Goal: Information Seeking & Learning: Find specific fact

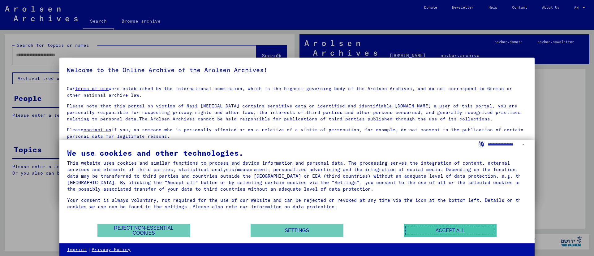
click at [433, 234] on button "Accept all" at bounding box center [450, 230] width 93 height 13
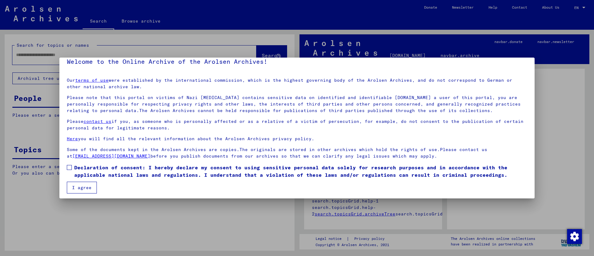
scroll to position [11, 0]
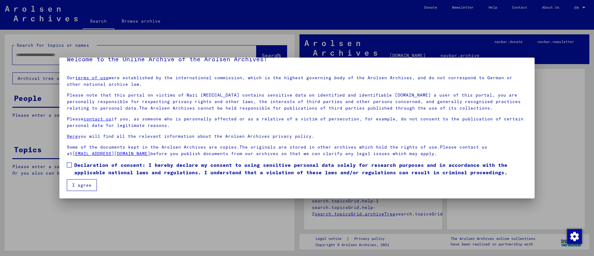
click at [69, 163] on span at bounding box center [69, 165] width 5 height 5
click at [77, 185] on button "I agree" at bounding box center [82, 185] width 30 height 12
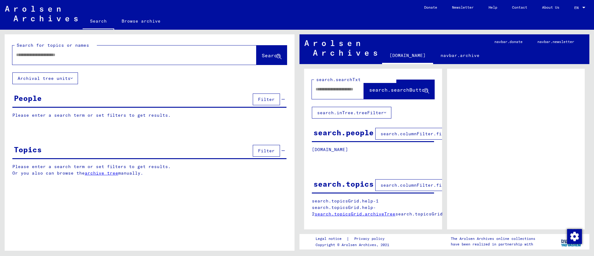
click at [51, 55] on input "text" at bounding box center [129, 55] width 226 height 7
type input "*****"
click at [264, 56] on span "Search" at bounding box center [271, 55] width 19 height 6
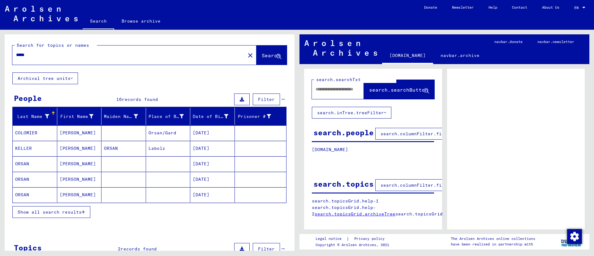
click at [46, 58] on input "*****" at bounding box center [129, 55] width 226 height 7
drag, startPoint x: 46, startPoint y: 58, endPoint x: 19, endPoint y: 57, distance: 26.6
click at [19, 57] on input "*****" at bounding box center [129, 55] width 226 height 7
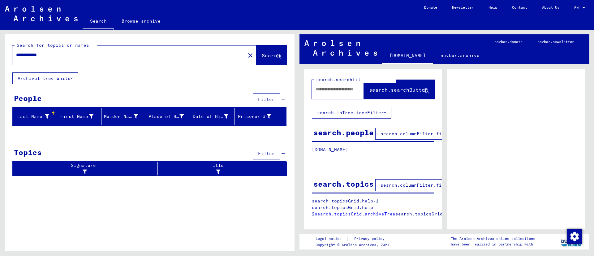
click at [41, 114] on div "Last Name" at bounding box center [32, 116] width 34 height 7
click at [55, 112] on div "Last Name" at bounding box center [36, 116] width 42 height 10
click at [50, 54] on input "**********" at bounding box center [129, 55] width 226 height 7
drag, startPoint x: 25, startPoint y: 56, endPoint x: 4, endPoint y: 59, distance: 21.1
click at [4, 59] on div "**********" at bounding box center [148, 140] width 297 height 221
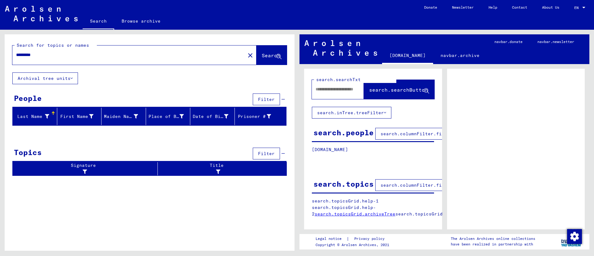
type input "*********"
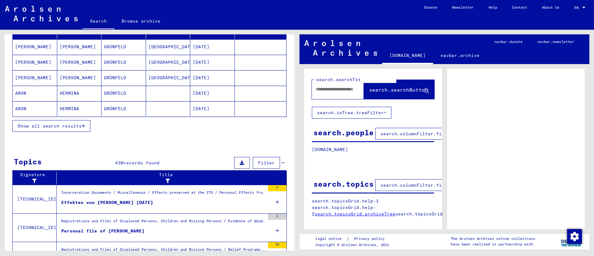
scroll to position [93, 0]
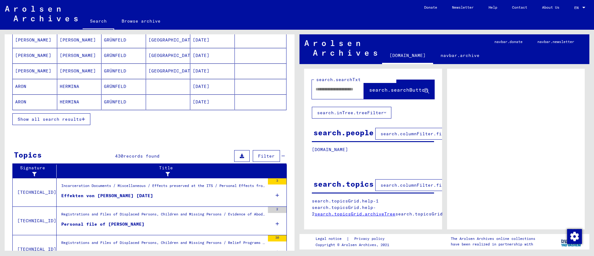
click at [76, 122] on span "Show all search results" at bounding box center [50, 119] width 64 height 6
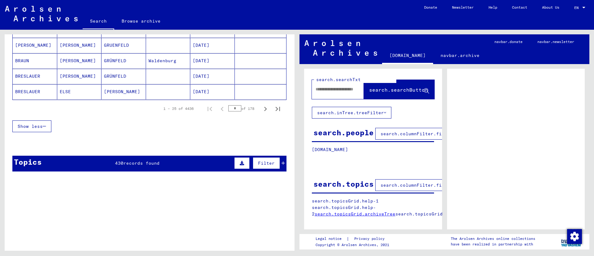
scroll to position [410, 0]
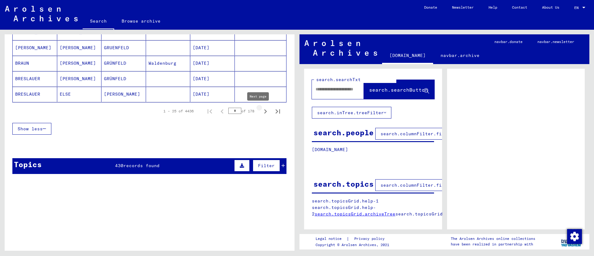
click at [261, 111] on icon "Next page" at bounding box center [265, 111] width 9 height 9
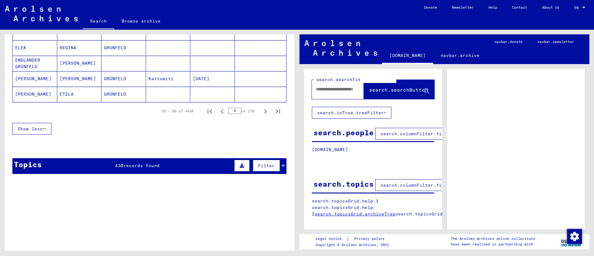
click at [261, 111] on icon "Next page" at bounding box center [265, 111] width 9 height 9
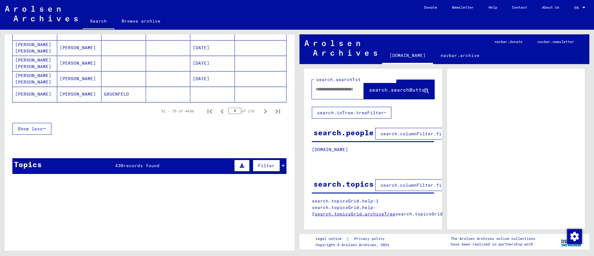
click at [261, 111] on icon "Next page" at bounding box center [265, 111] width 9 height 9
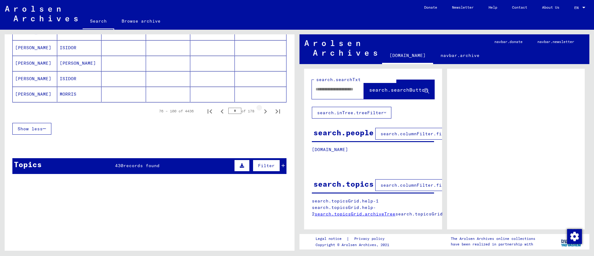
click at [261, 111] on icon "Next page" at bounding box center [265, 111] width 9 height 9
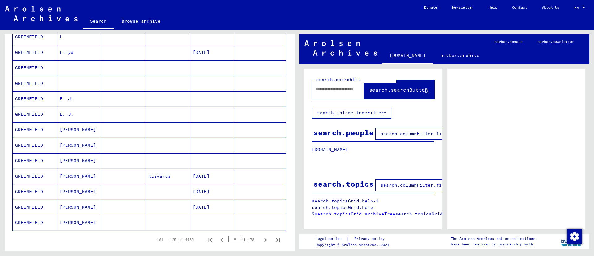
scroll to position [325, 0]
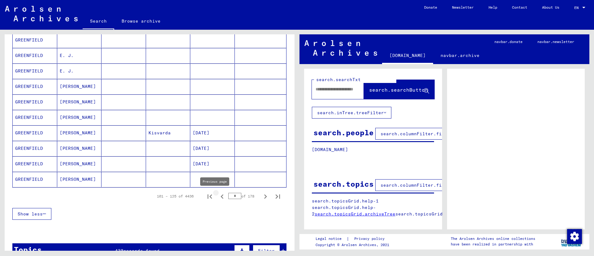
click at [218, 196] on icon "Previous page" at bounding box center [222, 196] width 9 height 9
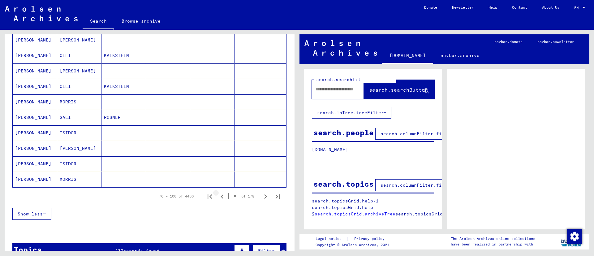
click at [221, 196] on icon "Previous page" at bounding box center [222, 196] width 3 height 4
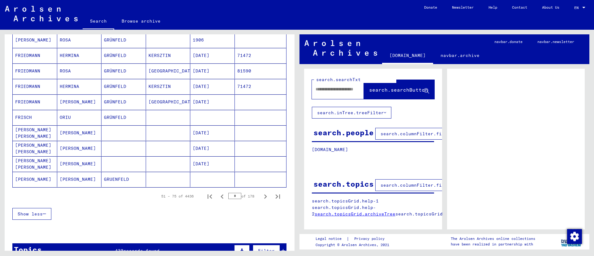
scroll to position [372, 0]
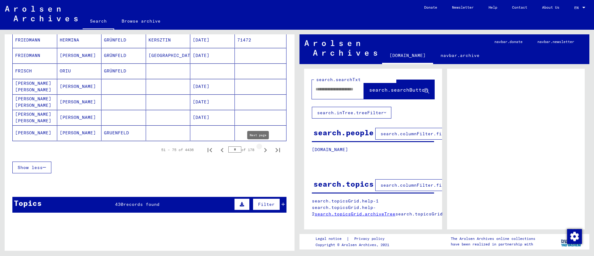
click at [261, 148] on icon "Next page" at bounding box center [265, 150] width 9 height 9
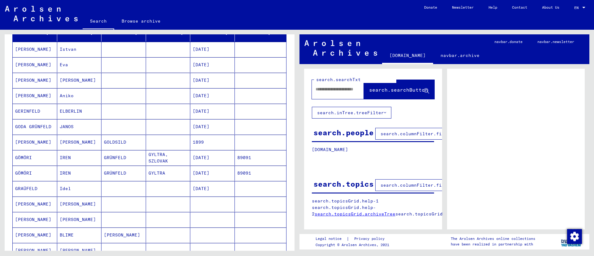
scroll to position [0, 0]
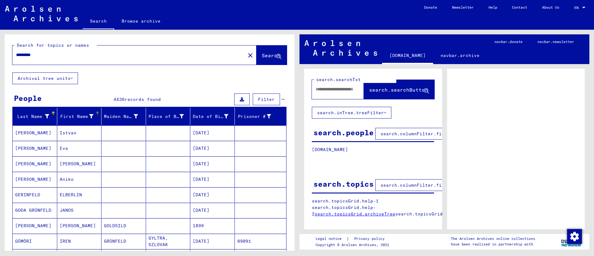
click at [83, 115] on div "First Name" at bounding box center [77, 116] width 34 height 7
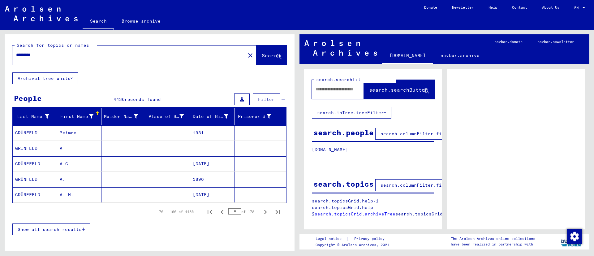
click at [93, 113] on div "First Name" at bounding box center [78, 116] width 36 height 7
click at [92, 118] on div "First Name" at bounding box center [78, 116] width 36 height 7
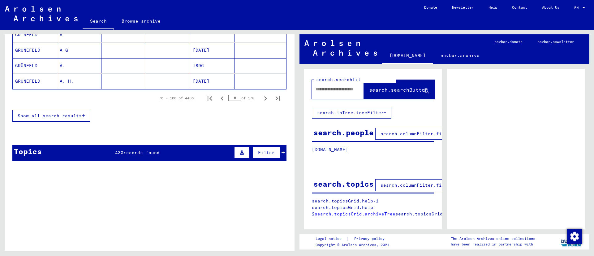
scroll to position [93, 0]
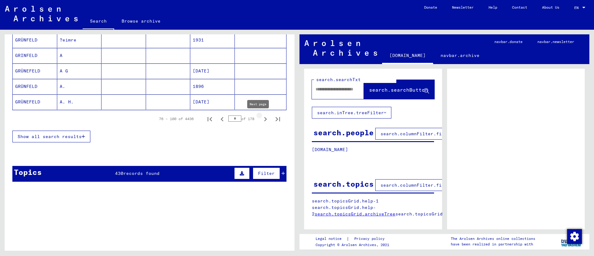
click at [261, 118] on icon "Next page" at bounding box center [265, 119] width 9 height 9
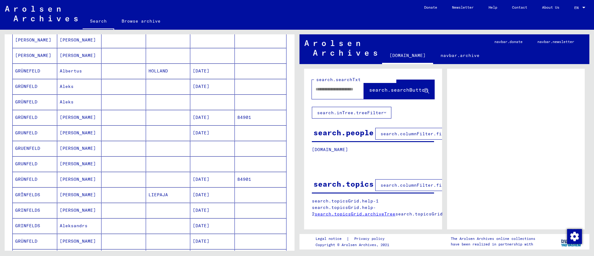
click at [256, 118] on mat-cell "84901" at bounding box center [261, 117] width 52 height 15
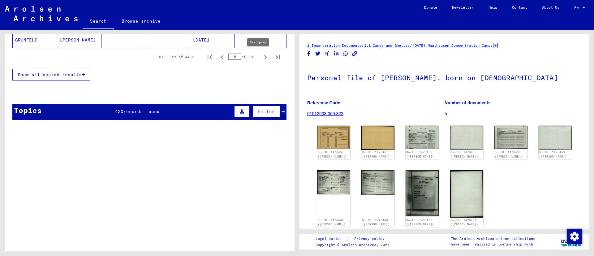
click at [261, 55] on icon "Next page" at bounding box center [265, 57] width 9 height 9
click at [261, 54] on icon "Next page" at bounding box center [265, 57] width 9 height 9
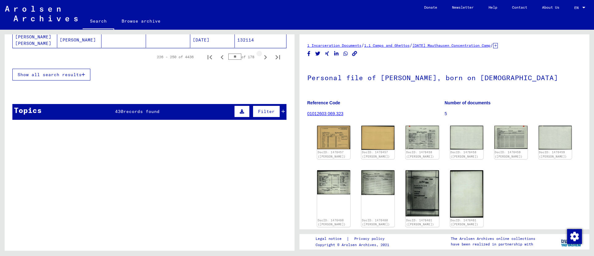
click at [261, 54] on icon "Next page" at bounding box center [265, 57] width 9 height 9
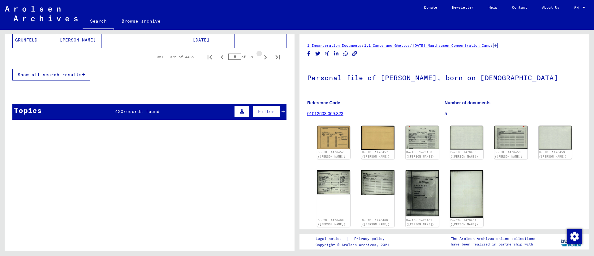
click at [261, 54] on icon "Next page" at bounding box center [265, 57] width 9 height 9
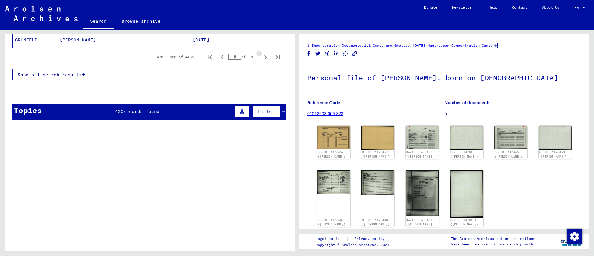
click at [261, 54] on icon "Next page" at bounding box center [265, 57] width 9 height 9
click at [261, 55] on icon "Next page" at bounding box center [265, 57] width 9 height 9
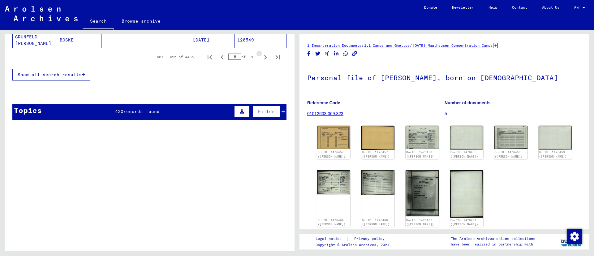
click at [261, 55] on icon "Next page" at bounding box center [265, 57] width 9 height 9
click at [259, 58] on button "Next page" at bounding box center [265, 57] width 12 height 12
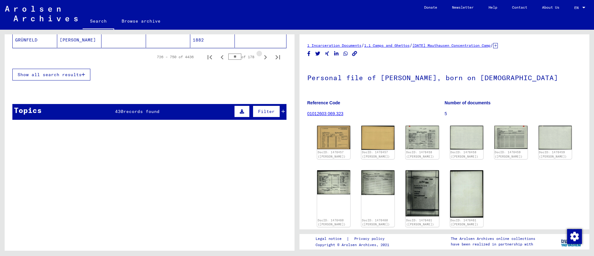
click at [259, 59] on button "Next page" at bounding box center [265, 57] width 12 height 12
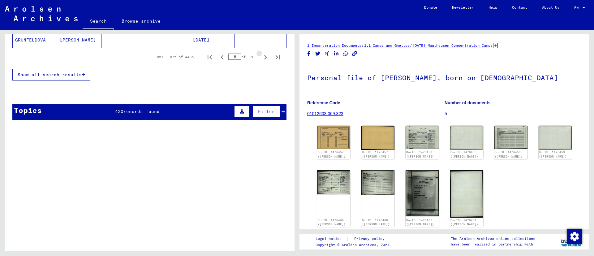
click at [259, 59] on button "Next page" at bounding box center [265, 57] width 12 height 12
click at [252, 60] on div "951 – 975 of 4436 ** of 178" at bounding box center [217, 57] width 135 height 12
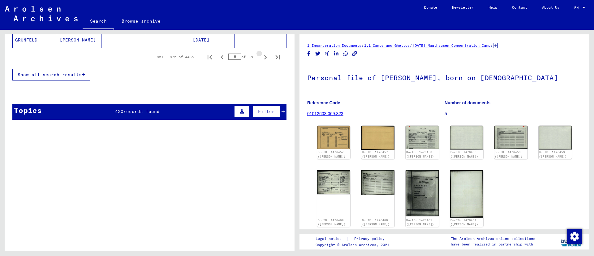
click at [252, 60] on div "951 – 975 of 4436 ** of 178" at bounding box center [217, 57] width 135 height 12
click at [261, 57] on icon "Next page" at bounding box center [265, 57] width 9 height 9
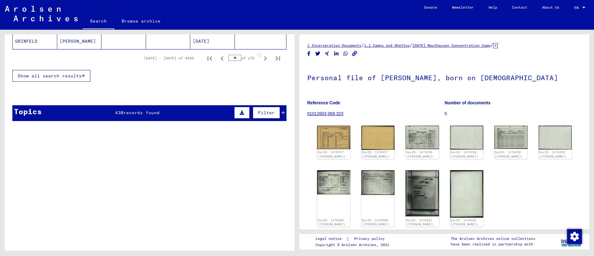
scroll to position [466, 0]
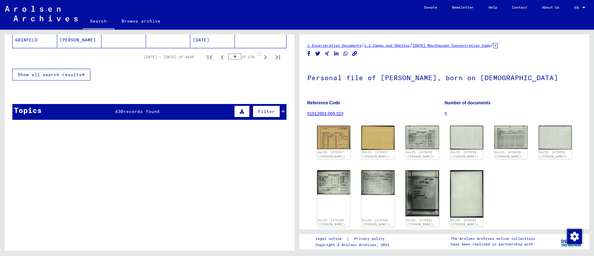
click at [261, 57] on icon "Next page" at bounding box center [265, 57] width 9 height 9
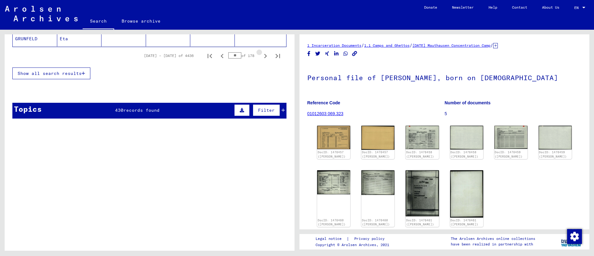
scroll to position [464, 0]
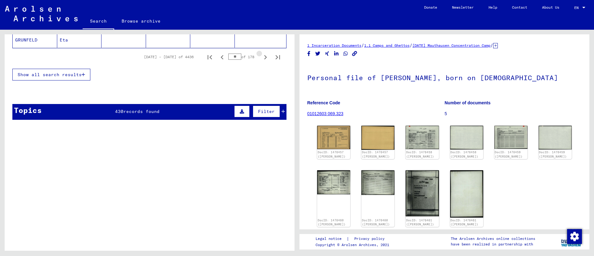
click at [261, 57] on icon "Next page" at bounding box center [265, 57] width 9 height 9
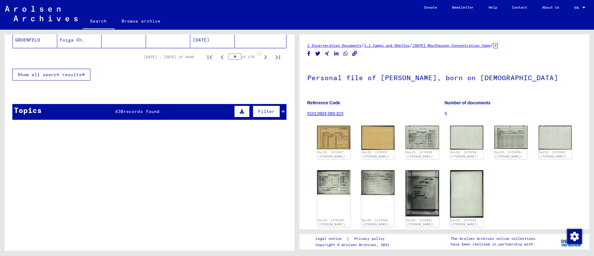
click at [261, 57] on icon "Next page" at bounding box center [265, 57] width 9 height 9
click at [261, 58] on icon "Next page" at bounding box center [265, 57] width 9 height 9
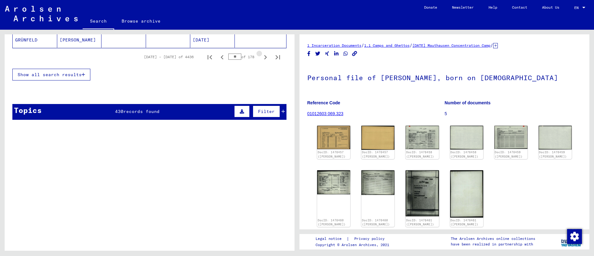
click at [261, 58] on icon "Next page" at bounding box center [265, 57] width 9 height 9
click at [261, 59] on icon "Next page" at bounding box center [265, 57] width 9 height 9
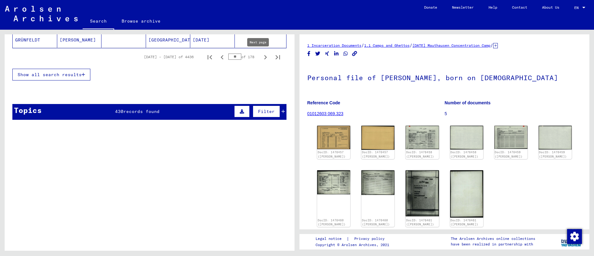
click at [261, 57] on icon "Next page" at bounding box center [265, 57] width 9 height 9
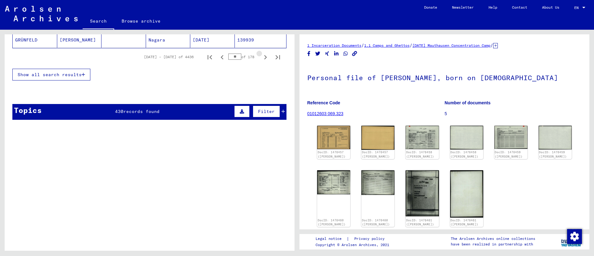
click at [261, 58] on icon "Next page" at bounding box center [265, 57] width 9 height 9
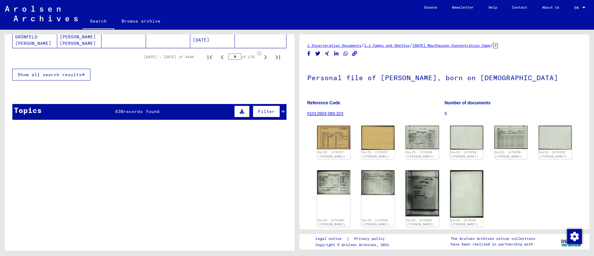
click at [261, 58] on icon "Next page" at bounding box center [265, 57] width 9 height 9
click at [261, 59] on icon "Next page" at bounding box center [265, 57] width 9 height 9
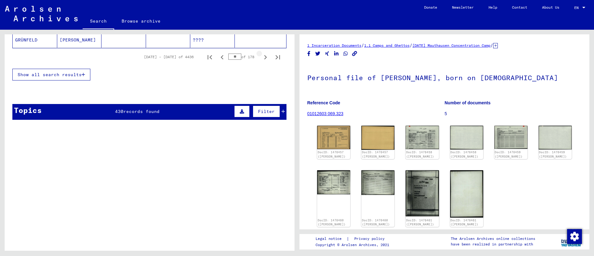
click at [261, 59] on icon "Next page" at bounding box center [265, 57] width 9 height 9
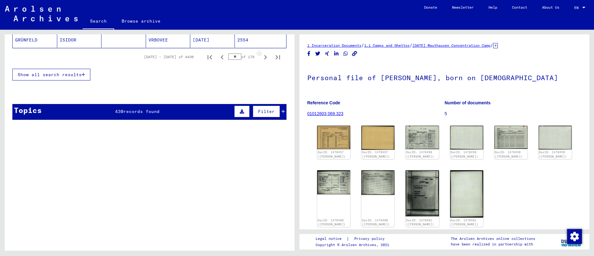
click at [261, 59] on icon "Next page" at bounding box center [265, 57] width 9 height 9
click at [261, 57] on icon "Next page" at bounding box center [265, 57] width 9 height 9
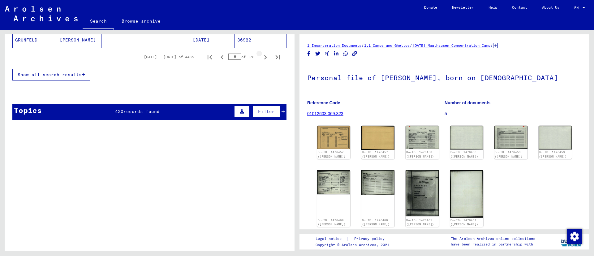
click at [261, 56] on icon "Next page" at bounding box center [265, 57] width 9 height 9
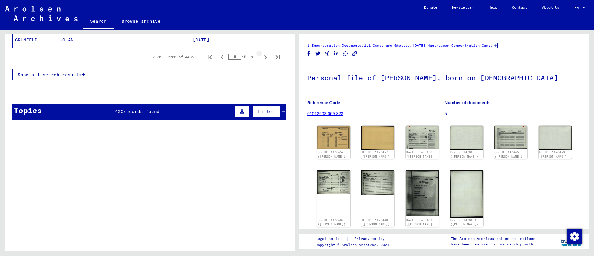
click at [261, 56] on icon "Next page" at bounding box center [265, 57] width 9 height 9
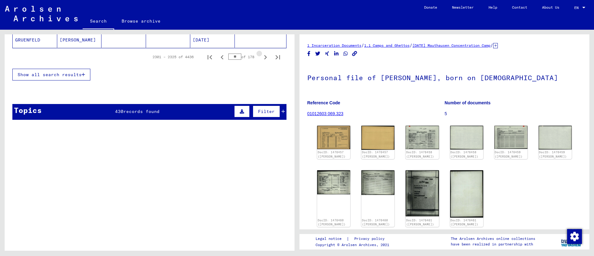
click at [261, 56] on icon "Next page" at bounding box center [265, 57] width 9 height 9
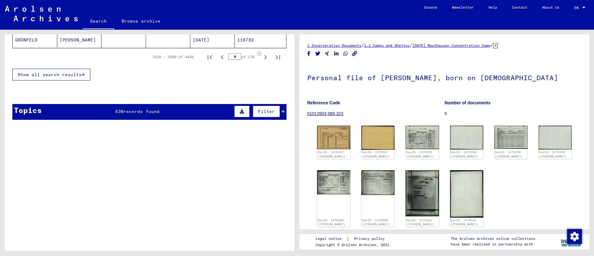
click at [261, 56] on icon "Next page" at bounding box center [265, 57] width 9 height 9
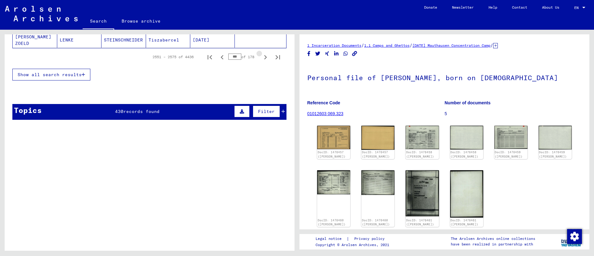
click at [261, 56] on icon "Next page" at bounding box center [265, 57] width 9 height 9
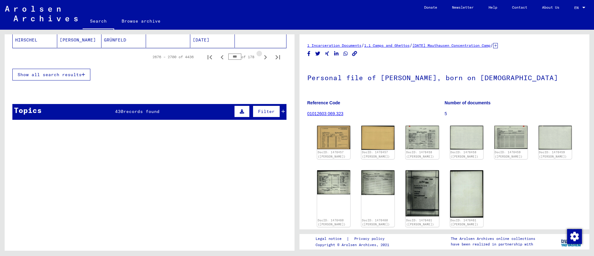
click at [261, 56] on icon "Next page" at bounding box center [265, 57] width 9 height 9
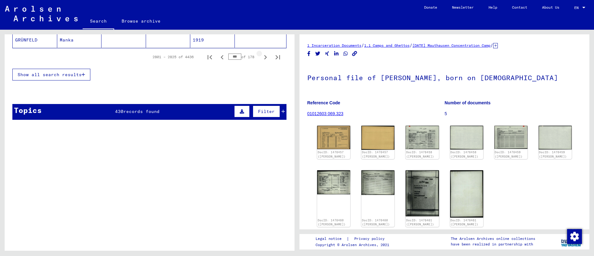
click at [261, 56] on icon "Next page" at bounding box center [265, 57] width 9 height 9
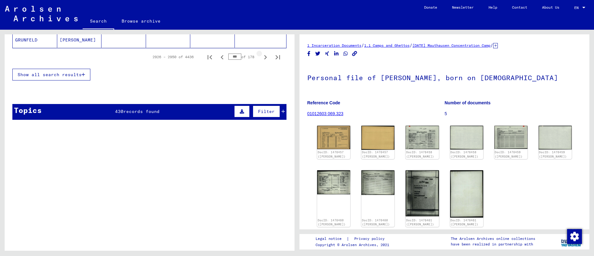
click at [261, 56] on icon "Next page" at bounding box center [265, 57] width 9 height 9
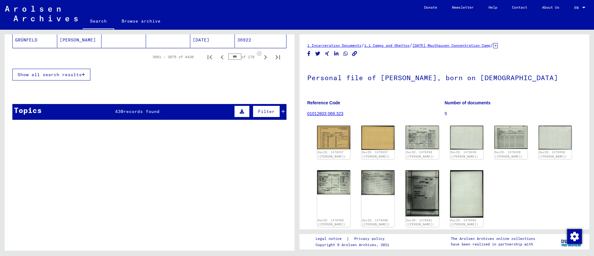
click at [261, 56] on icon "Next page" at bounding box center [265, 57] width 9 height 9
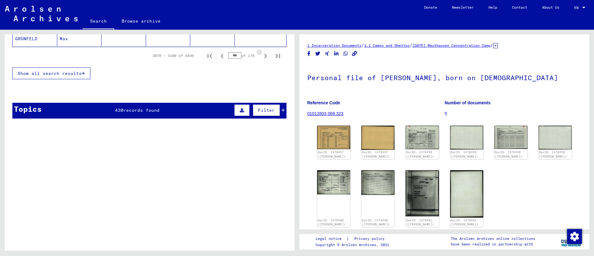
click at [261, 56] on icon "Next page" at bounding box center [265, 56] width 9 height 9
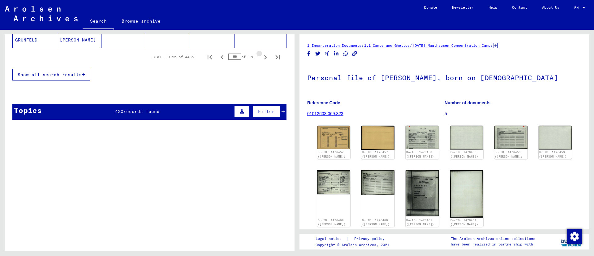
click at [261, 56] on icon "Next page" at bounding box center [265, 57] width 9 height 9
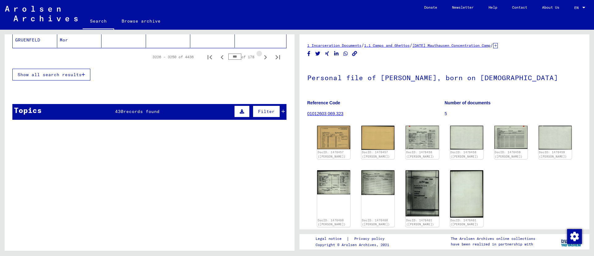
click at [261, 57] on icon "Next page" at bounding box center [265, 57] width 9 height 9
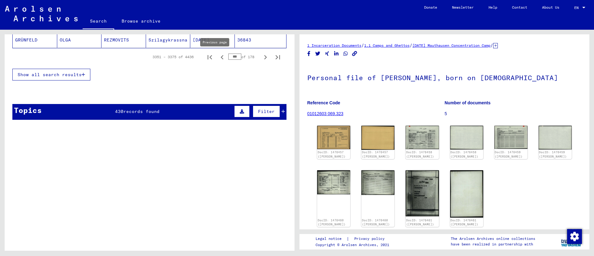
click at [221, 57] on icon "Previous page" at bounding box center [222, 57] width 3 height 4
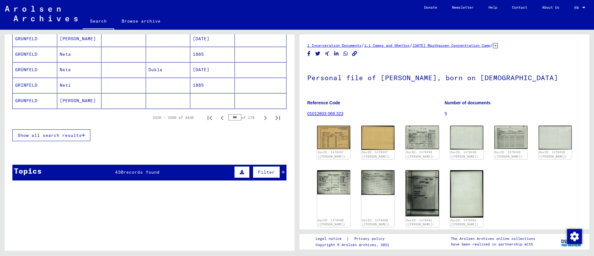
scroll to position [418, 0]
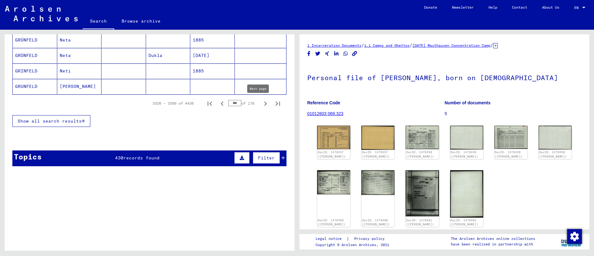
click at [261, 103] on icon "Next page" at bounding box center [265, 103] width 9 height 9
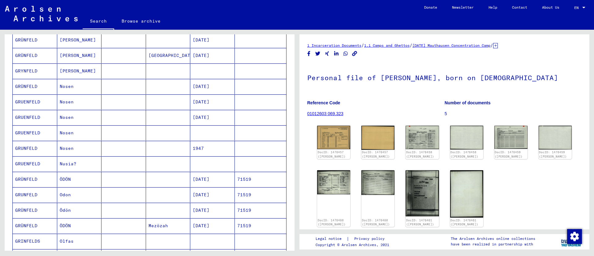
scroll to position [186, 0]
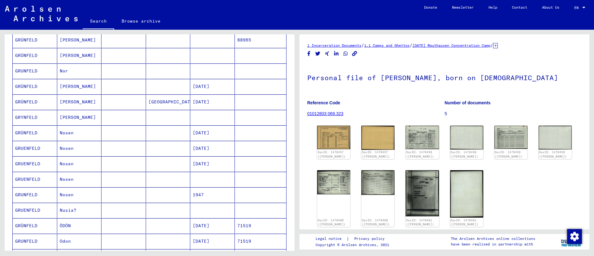
click at [29, 71] on mat-cell "GRUNFELD" at bounding box center [35, 70] width 45 height 15
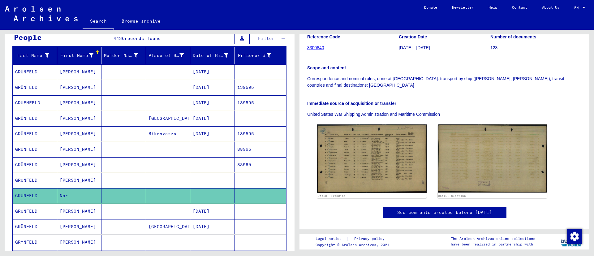
scroll to position [46, 0]
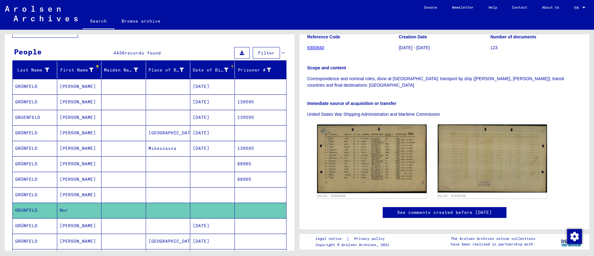
click at [200, 72] on div "Date of Birth" at bounding box center [211, 70] width 36 height 7
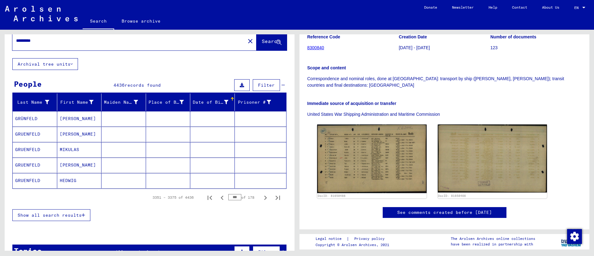
scroll to position [0, 0]
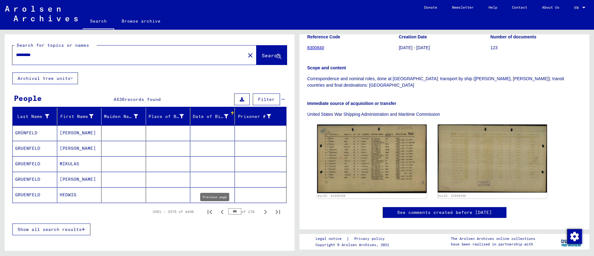
click at [218, 210] on icon "Previous page" at bounding box center [222, 212] width 9 height 9
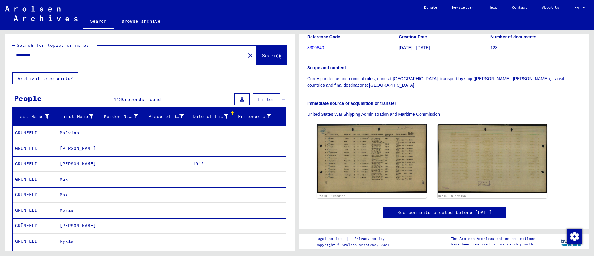
click at [214, 210] on mat-cell at bounding box center [212, 210] width 45 height 15
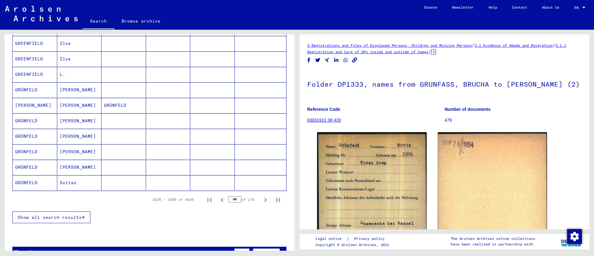
scroll to position [325, 0]
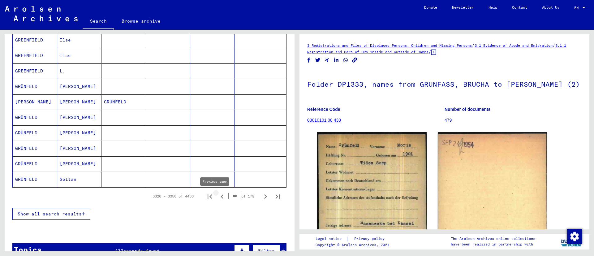
click at [218, 197] on icon "Previous page" at bounding box center [222, 196] width 9 height 9
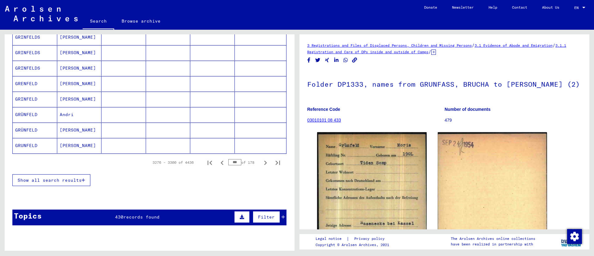
scroll to position [372, 0]
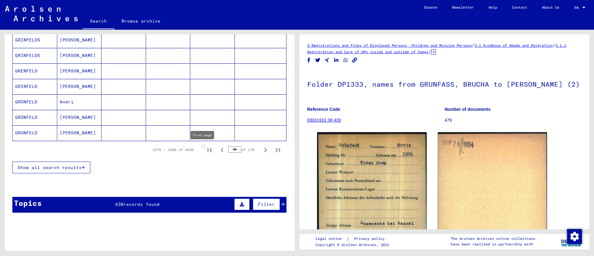
click at [206, 147] on icon "First page" at bounding box center [210, 150] width 9 height 9
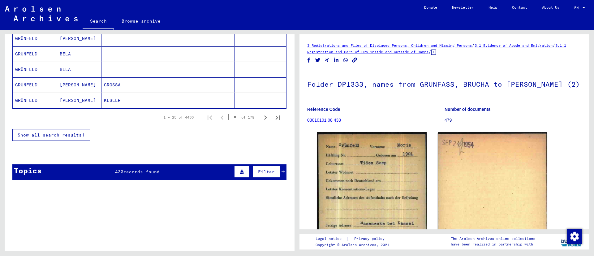
scroll to position [418, 0]
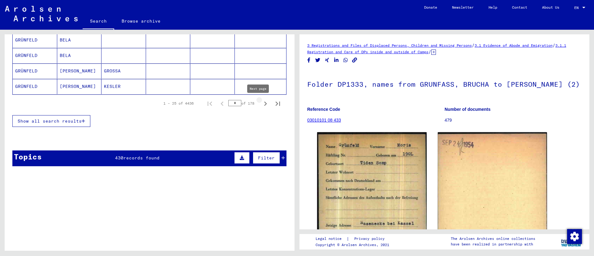
click at [261, 103] on icon "Next page" at bounding box center [265, 103] width 9 height 9
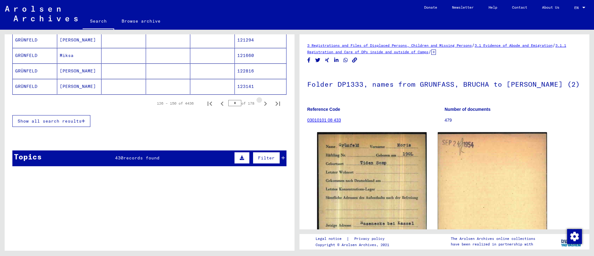
click at [261, 103] on icon "Next page" at bounding box center [265, 103] width 9 height 9
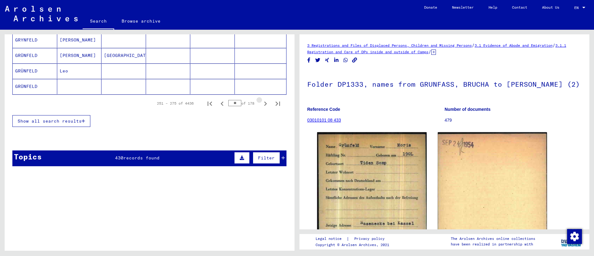
click at [261, 103] on icon "Next page" at bounding box center [265, 103] width 9 height 9
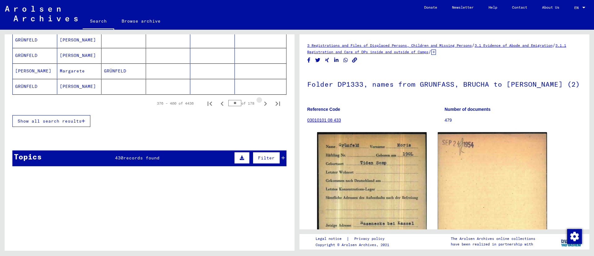
click at [261, 103] on icon "Next page" at bounding box center [265, 103] width 9 height 9
type input "**"
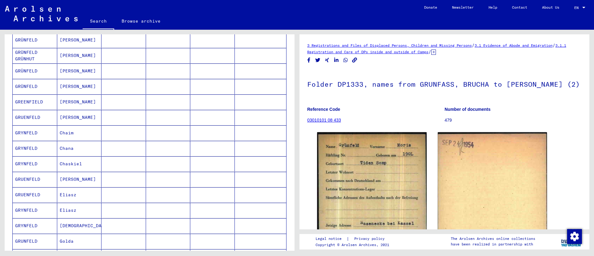
scroll to position [0, 0]
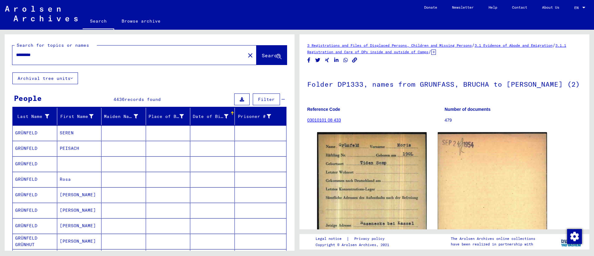
click at [224, 113] on div at bounding box center [226, 116] width 4 height 7
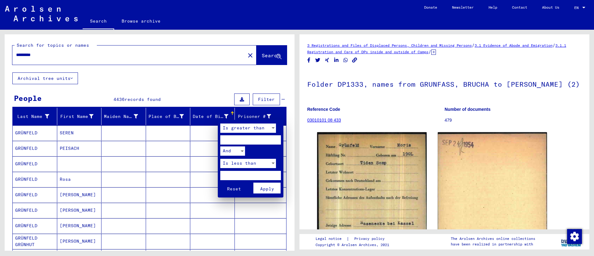
click at [236, 137] on input "number" at bounding box center [250, 139] width 61 height 9
type input "****"
click at [276, 163] on div at bounding box center [274, 163] width 6 height 9
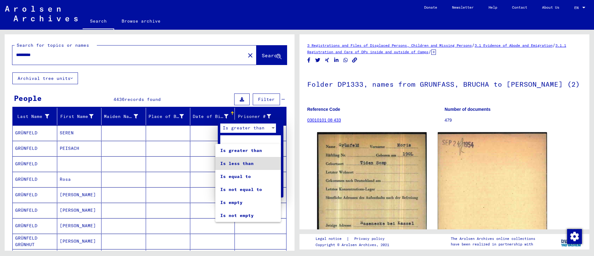
click at [213, 88] on div at bounding box center [297, 128] width 594 height 256
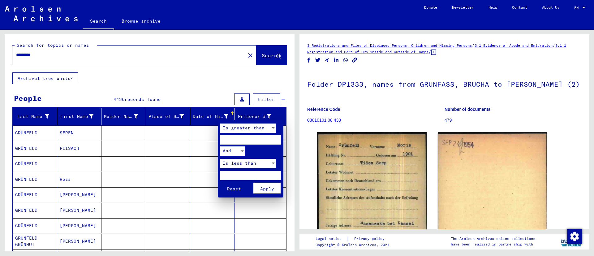
click at [261, 188] on span "Apply" at bounding box center [267, 189] width 14 height 6
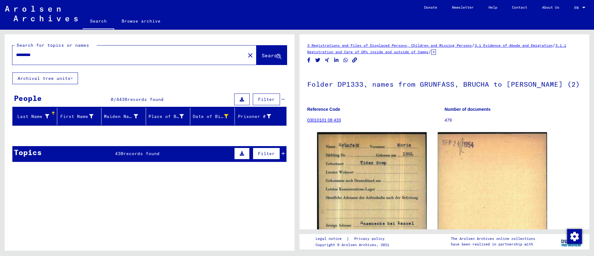
click at [46, 115] on icon at bounding box center [47, 116] width 4 height 4
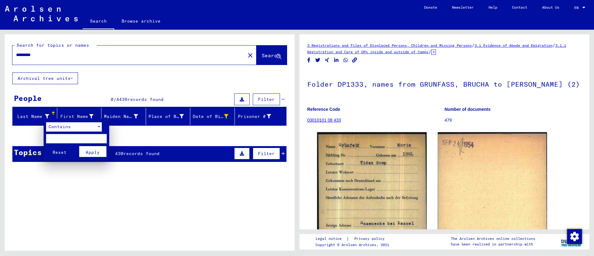
click at [201, 116] on div at bounding box center [297, 128] width 594 height 256
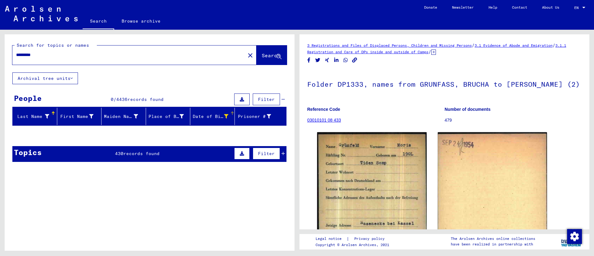
click at [215, 118] on div "Date of Birth" at bounding box center [211, 116] width 36 height 7
click at [224, 111] on mat-header-cell "Date of Birth" at bounding box center [212, 116] width 45 height 17
click at [231, 112] on div at bounding box center [233, 113] width 4 height 4
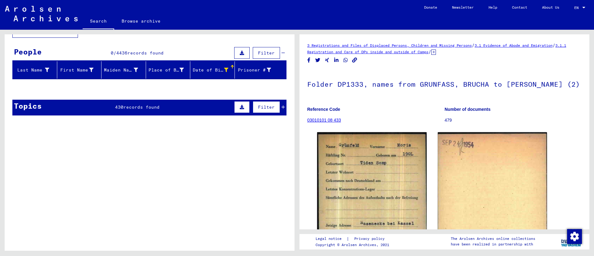
scroll to position [32, 0]
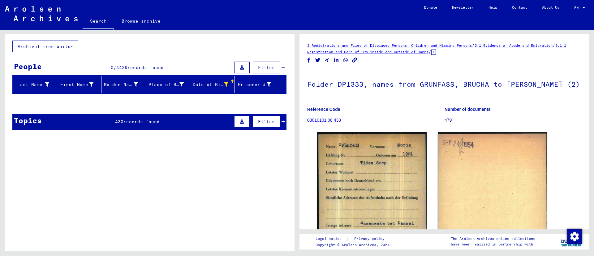
click at [198, 83] on div "Date of Birth" at bounding box center [211, 84] width 36 height 7
click at [41, 83] on div "Last Name" at bounding box center [32, 84] width 34 height 7
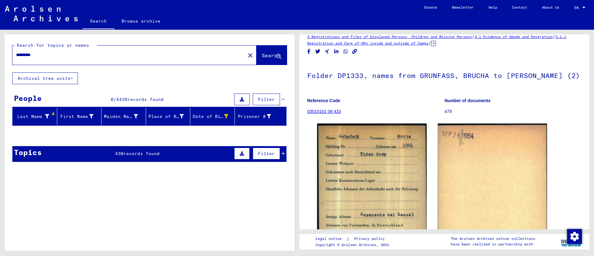
scroll to position [0, 0]
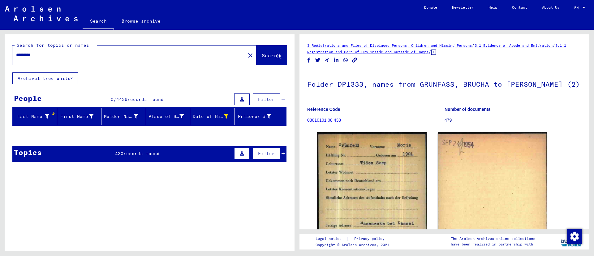
click at [268, 94] on button "Filter" at bounding box center [266, 100] width 27 height 12
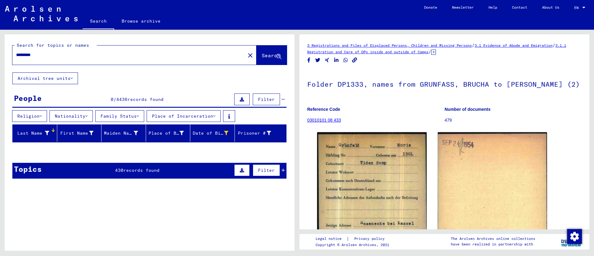
click at [282, 168] on icon at bounding box center [283, 170] width 3 height 4
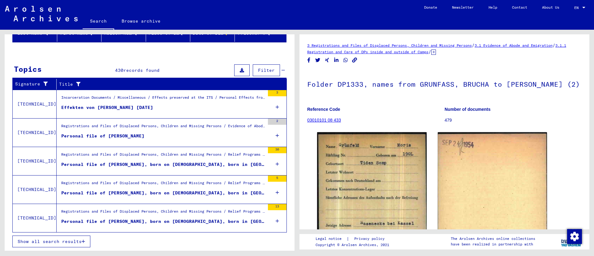
scroll to position [54, 0]
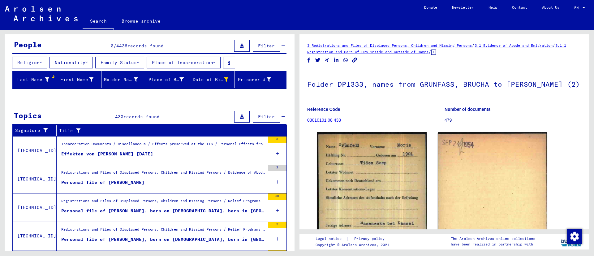
click at [238, 115] on button at bounding box center [241, 117] width 15 height 12
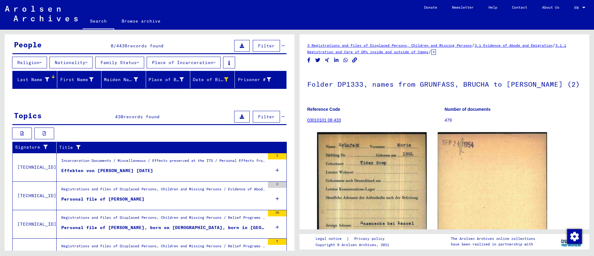
click at [240, 116] on icon at bounding box center [242, 117] width 4 height 4
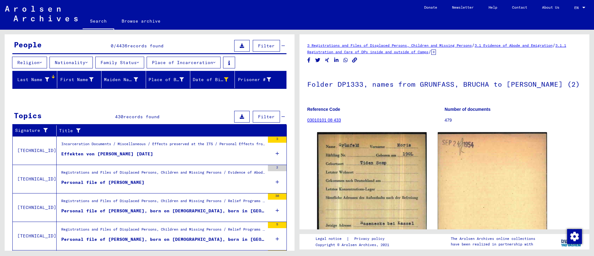
click at [260, 115] on span "Filter" at bounding box center [266, 117] width 17 height 6
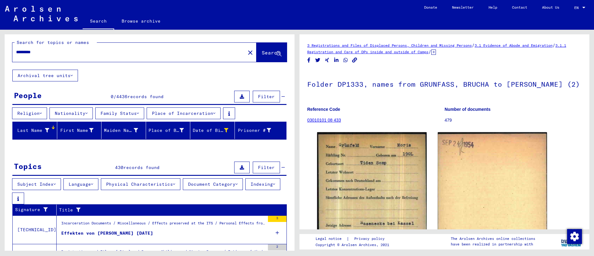
scroll to position [0, 0]
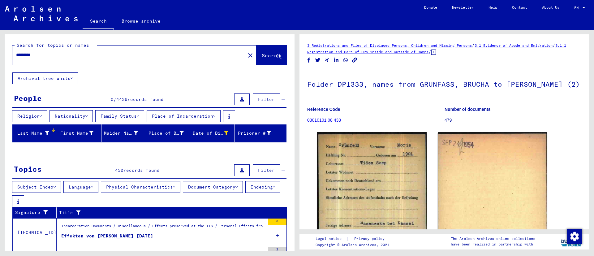
click at [76, 117] on button "Nationality" at bounding box center [71, 116] width 43 height 12
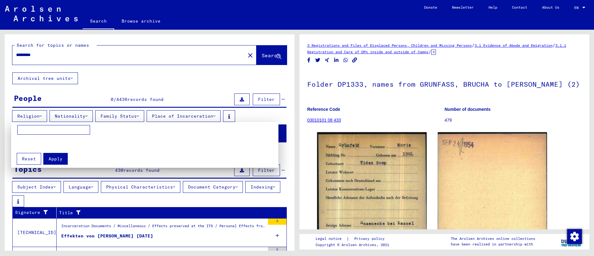
click at [28, 115] on div at bounding box center [297, 128] width 594 height 256
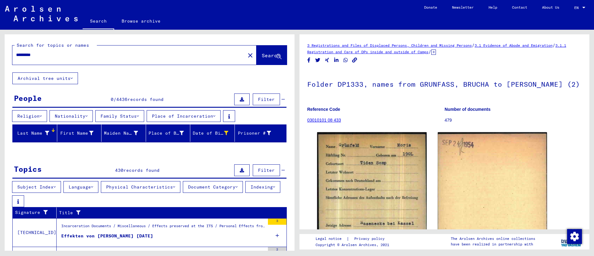
click at [72, 75] on button "Archival tree units" at bounding box center [45, 78] width 66 height 12
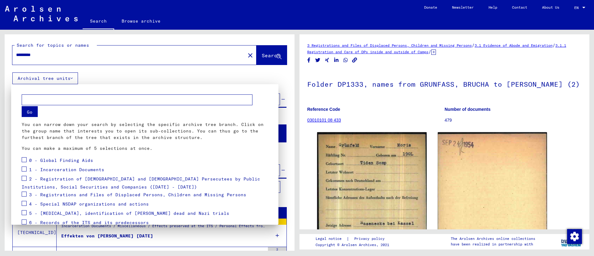
scroll to position [48, 0]
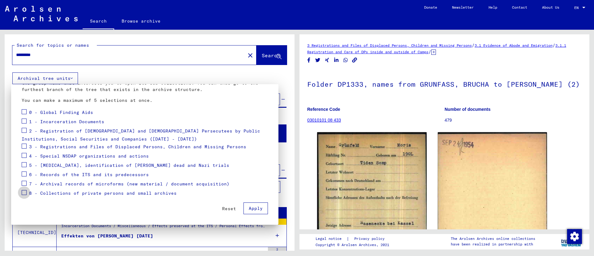
click at [22, 191] on span at bounding box center [24, 192] width 5 height 5
click at [249, 209] on span "Apply" at bounding box center [256, 209] width 14 height 6
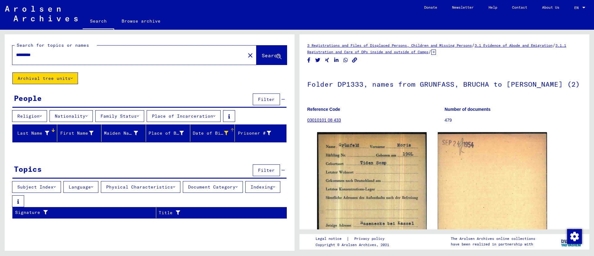
click at [222, 132] on div "Date of Birth" at bounding box center [211, 133] width 36 height 7
click at [230, 126] on mat-header-cell "Date of Birth" at bounding box center [212, 132] width 45 height 17
click at [225, 133] on icon at bounding box center [226, 133] width 4 height 4
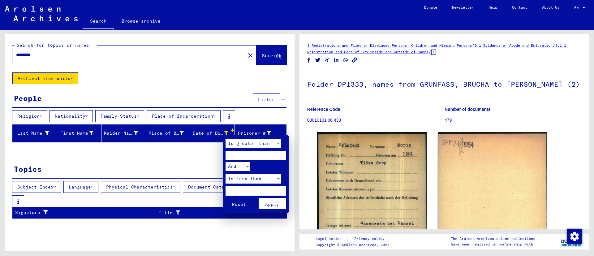
click at [240, 203] on span "Reset" at bounding box center [239, 205] width 14 height 6
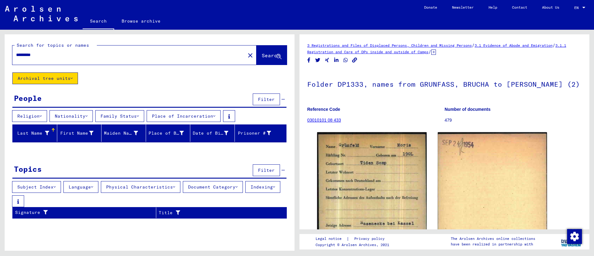
click at [45, 116] on button "Religion" at bounding box center [29, 116] width 35 height 12
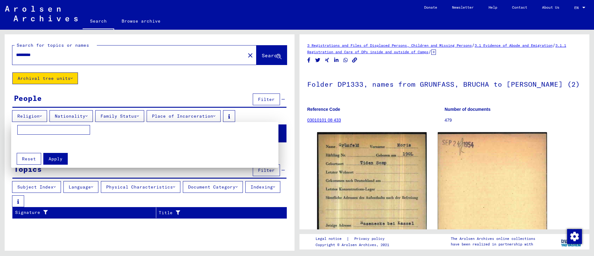
click at [45, 116] on div at bounding box center [297, 128] width 594 height 256
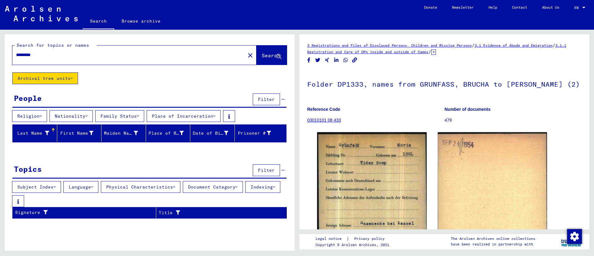
click at [139, 117] on icon at bounding box center [138, 116] width 2 height 4
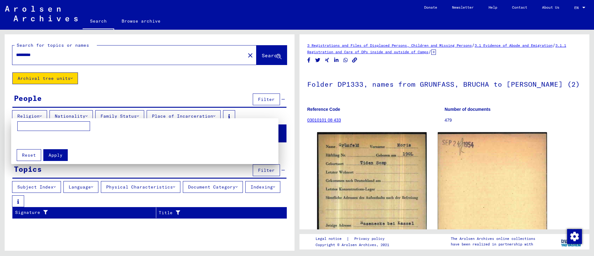
click at [142, 117] on div at bounding box center [297, 128] width 594 height 256
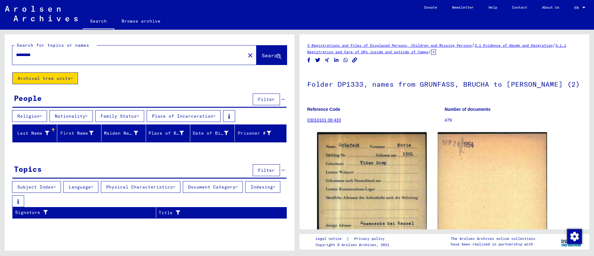
click at [93, 115] on button "Nationality" at bounding box center [71, 116] width 43 height 12
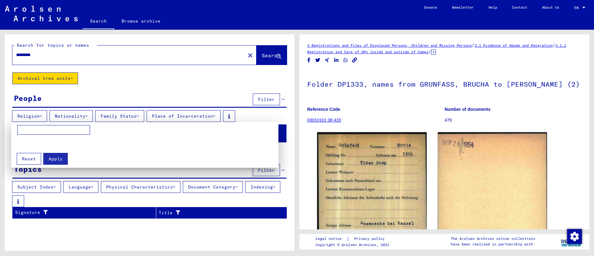
click at [72, 130] on input at bounding box center [53, 130] width 73 height 10
type input "*********"
click at [54, 156] on span "Apply" at bounding box center [56, 159] width 14 height 6
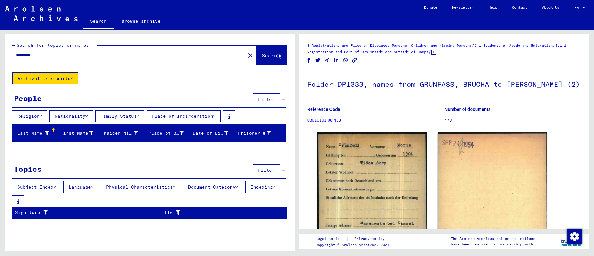
click at [265, 169] on span "Filter" at bounding box center [266, 170] width 17 height 6
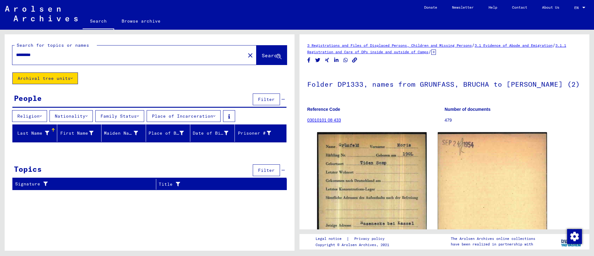
click at [265, 169] on span "Filter" at bounding box center [266, 170] width 17 height 6
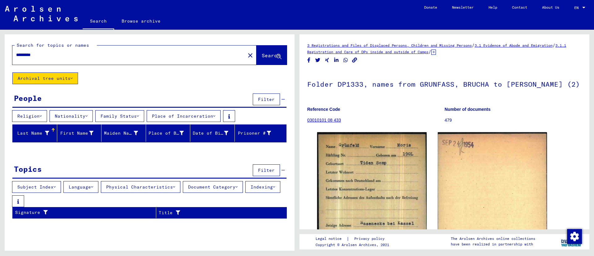
click at [268, 97] on span "Filter" at bounding box center [266, 100] width 17 height 6
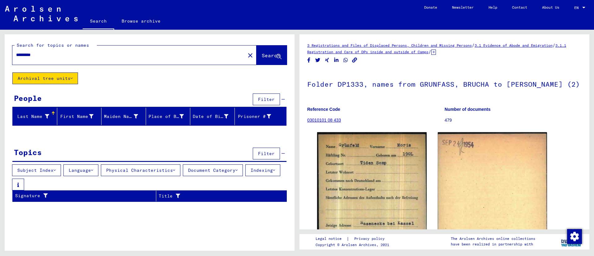
click at [268, 97] on span "Filter" at bounding box center [266, 100] width 17 height 6
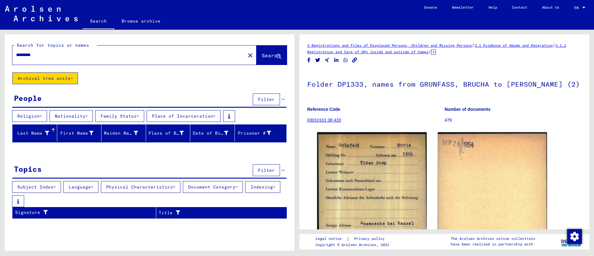
click at [75, 77] on button "Archival tree units" at bounding box center [45, 78] width 66 height 12
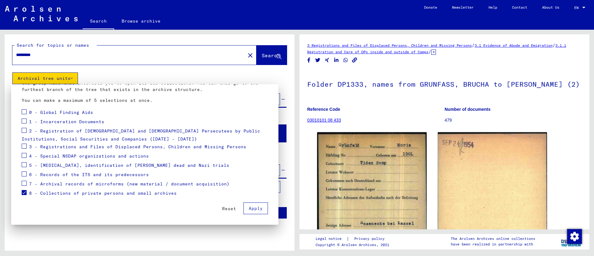
click at [25, 172] on span at bounding box center [24, 174] width 5 height 5
click at [23, 146] on span at bounding box center [24, 146] width 5 height 5
click at [249, 207] on span "Apply" at bounding box center [256, 209] width 14 height 6
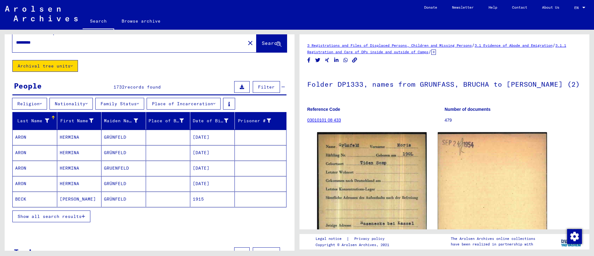
scroll to position [0, 0]
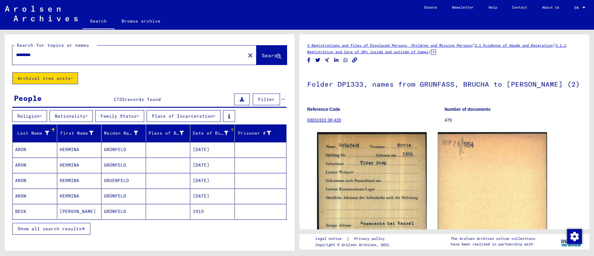
click at [224, 133] on icon at bounding box center [226, 133] width 4 height 4
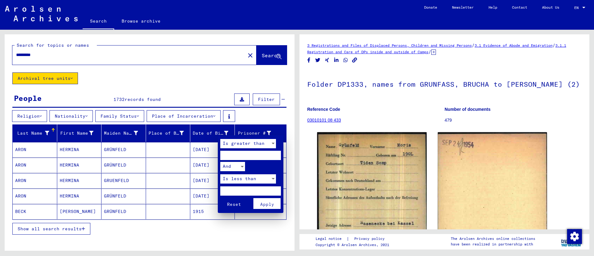
click at [212, 75] on div at bounding box center [297, 128] width 594 height 256
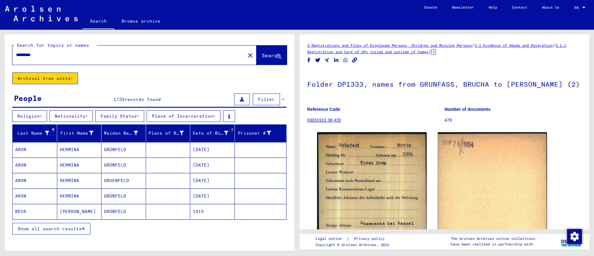
click at [224, 133] on icon at bounding box center [226, 133] width 4 height 4
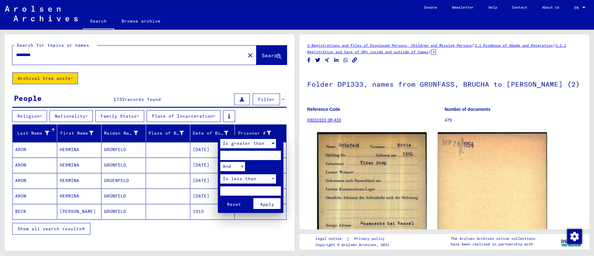
click at [276, 144] on div at bounding box center [274, 143] width 6 height 9
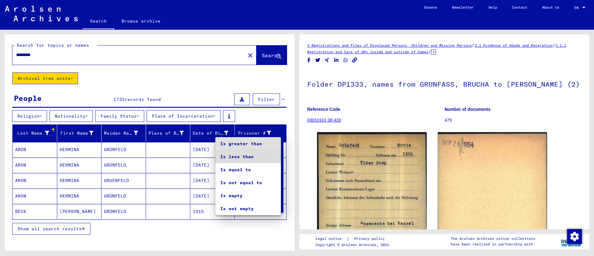
click at [246, 154] on span "Is less than" at bounding box center [248, 156] width 56 height 13
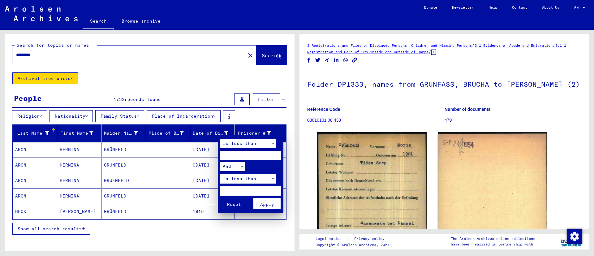
click at [244, 155] on input "number" at bounding box center [250, 155] width 61 height 9
type input "****"
click at [274, 177] on div at bounding box center [274, 178] width 6 height 9
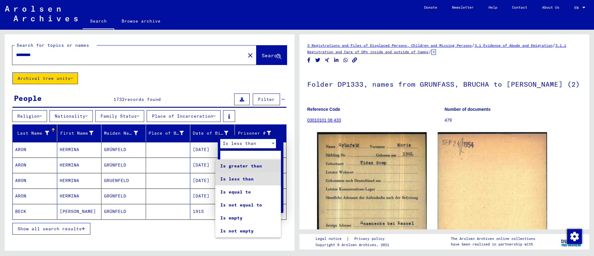
click at [245, 168] on span "Is greater than" at bounding box center [248, 165] width 56 height 13
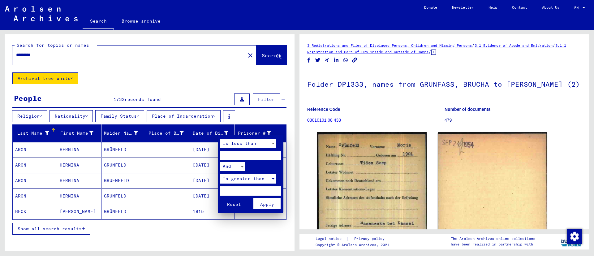
click at [237, 190] on input "number" at bounding box center [250, 190] width 61 height 9
type input "****"
click at [273, 206] on span "Apply" at bounding box center [267, 205] width 14 height 6
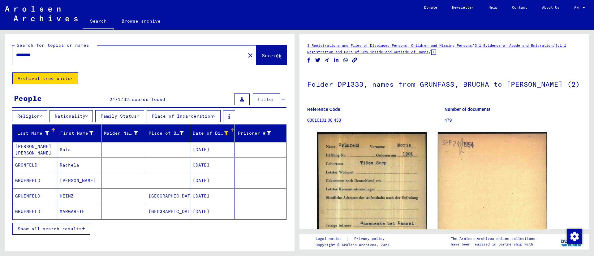
click at [169, 151] on mat-cell at bounding box center [168, 149] width 45 height 15
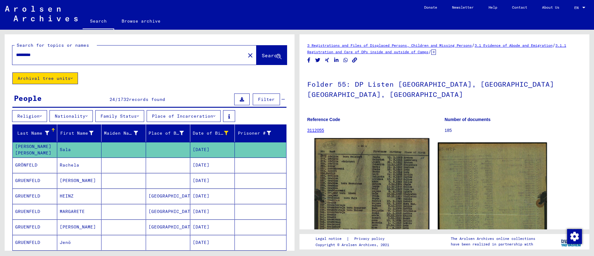
click at [365, 174] on img at bounding box center [372, 224] width 115 height 172
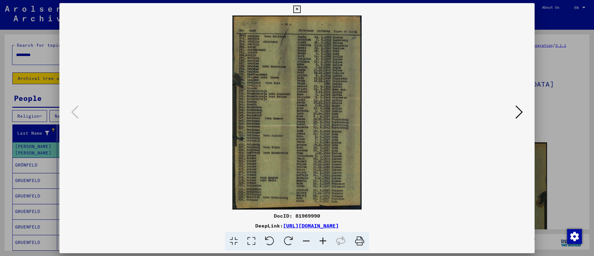
click at [365, 174] on img at bounding box center [296, 112] width 433 height 194
click at [189, 103] on img at bounding box center [296, 112] width 433 height 194
click at [299, 7] on icon at bounding box center [297, 9] width 7 height 7
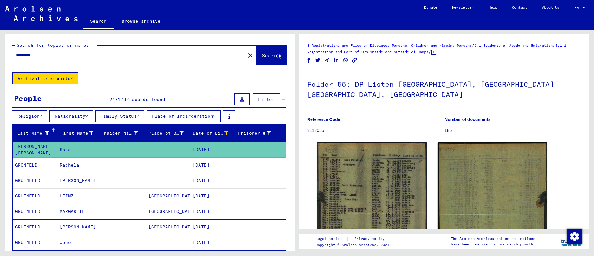
click at [32, 238] on icon at bounding box center [25, 231] width 15 height 25
click at [39, 242] on mat-cell "GRUENFELD" at bounding box center [35, 242] width 45 height 15
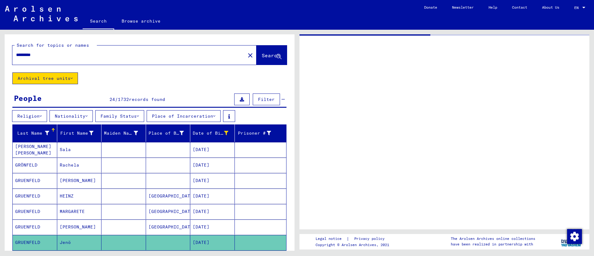
click at [39, 242] on mat-cell "GRUENFELD" at bounding box center [35, 242] width 45 height 15
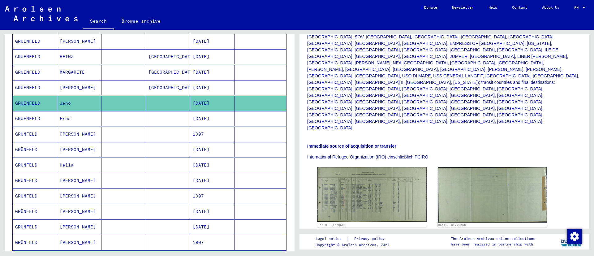
scroll to position [186, 0]
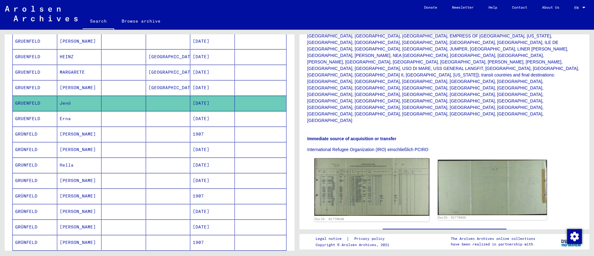
click at [354, 158] on img at bounding box center [372, 187] width 115 height 58
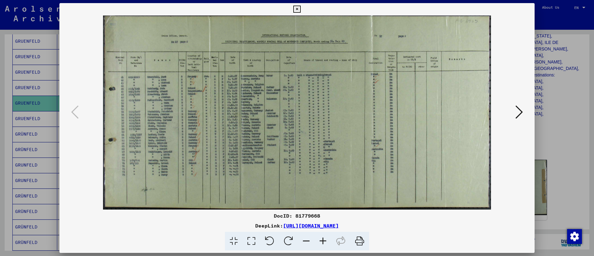
click at [354, 128] on img at bounding box center [296, 112] width 433 height 194
click at [320, 239] on icon at bounding box center [323, 241] width 17 height 19
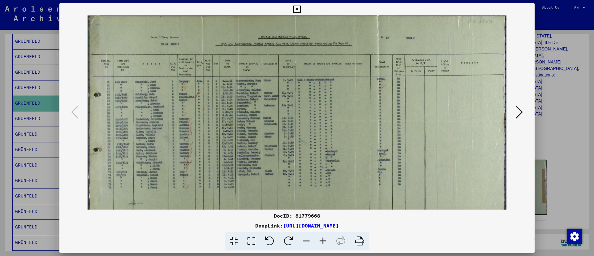
click at [320, 239] on icon at bounding box center [323, 241] width 17 height 19
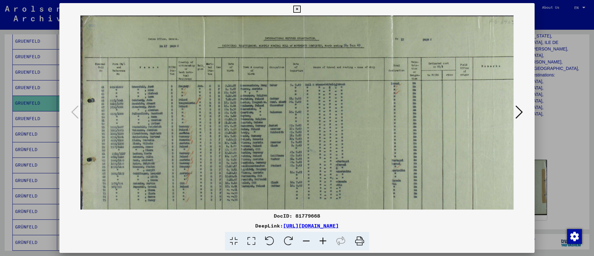
click at [320, 239] on icon at bounding box center [323, 241] width 17 height 19
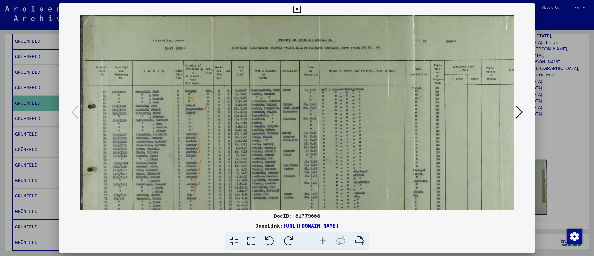
click at [320, 233] on icon at bounding box center [323, 241] width 17 height 19
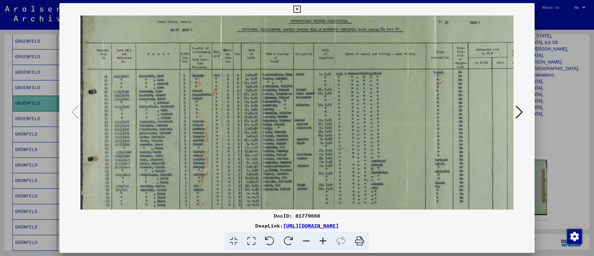
scroll to position [15, 0]
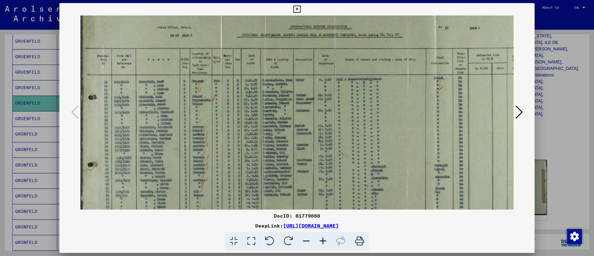
drag, startPoint x: 469, startPoint y: 134, endPoint x: 517, endPoint y: 122, distance: 49.2
click at [517, 122] on div at bounding box center [297, 112] width 476 height 194
click at [321, 239] on icon at bounding box center [323, 241] width 17 height 19
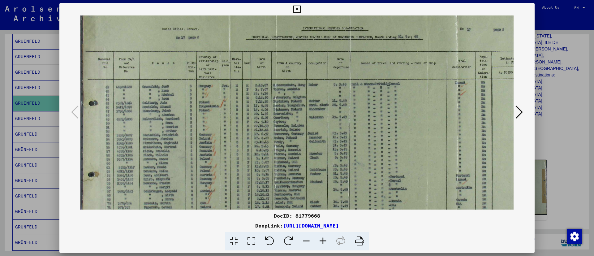
click at [321, 239] on icon at bounding box center [323, 241] width 17 height 19
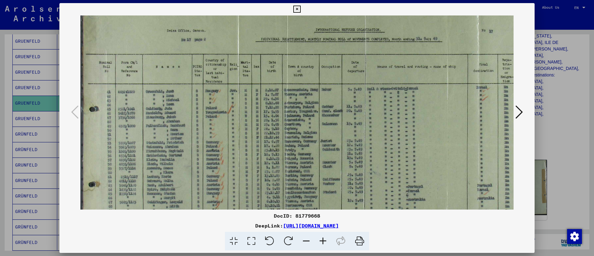
click at [321, 239] on icon at bounding box center [323, 241] width 17 height 19
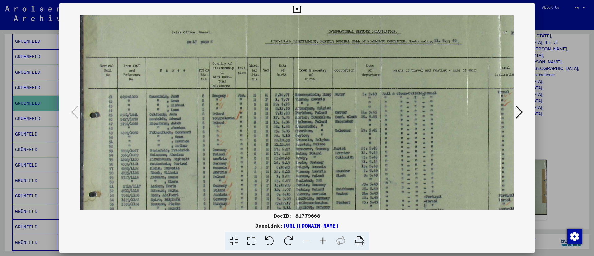
click at [321, 239] on icon at bounding box center [323, 241] width 17 height 19
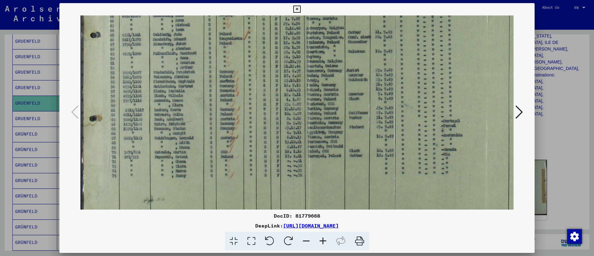
scroll to position [101, 0]
drag, startPoint x: 372, startPoint y: 128, endPoint x: 385, endPoint y: 42, distance: 87.2
click at [385, 42] on img at bounding box center [398, 73] width 636 height 318
click at [319, 240] on icon at bounding box center [323, 241] width 17 height 19
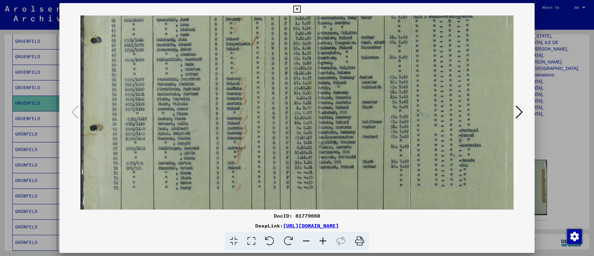
click at [319, 240] on icon at bounding box center [323, 241] width 17 height 19
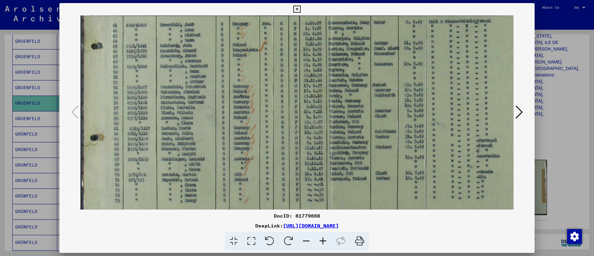
click at [319, 240] on icon at bounding box center [323, 241] width 17 height 19
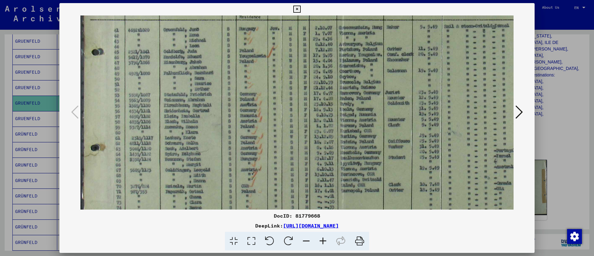
click at [319, 240] on icon at bounding box center [323, 241] width 17 height 19
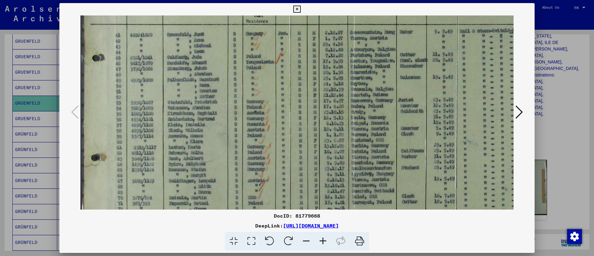
click at [319, 240] on icon at bounding box center [323, 241] width 17 height 19
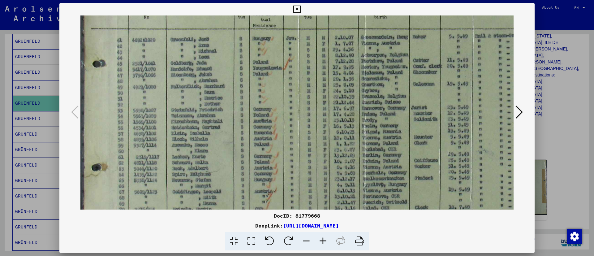
click at [319, 240] on icon at bounding box center [323, 241] width 17 height 19
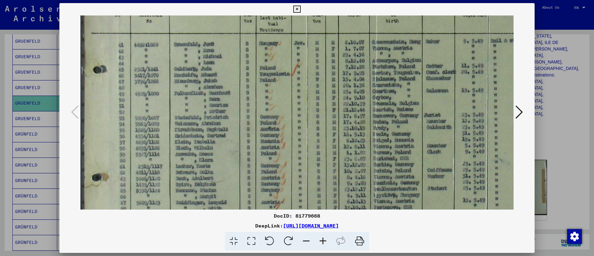
click at [319, 240] on icon at bounding box center [323, 241] width 17 height 19
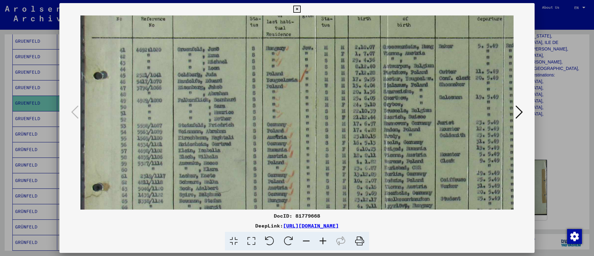
click at [319, 240] on icon at bounding box center [323, 241] width 17 height 19
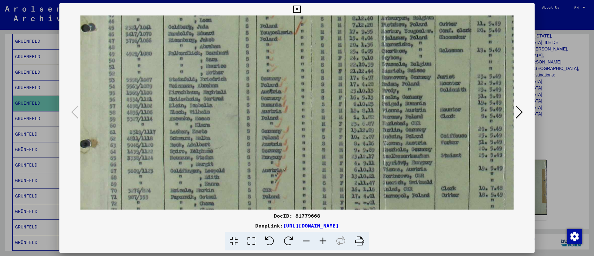
scroll to position [157, 14]
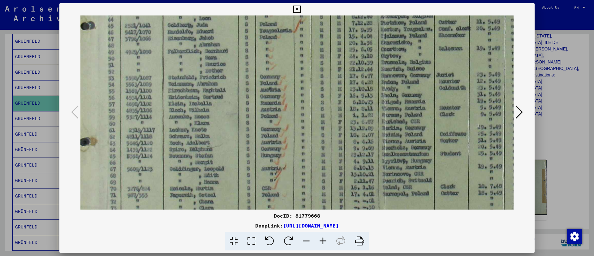
drag, startPoint x: 323, startPoint y: 157, endPoint x: 315, endPoint y: 102, distance: 56.0
click at [315, 102] on img at bounding box center [509, 80] width 884 height 442
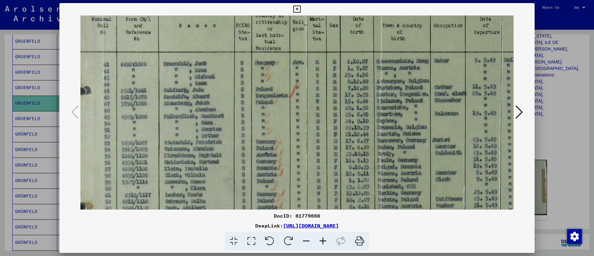
scroll to position [89, 18]
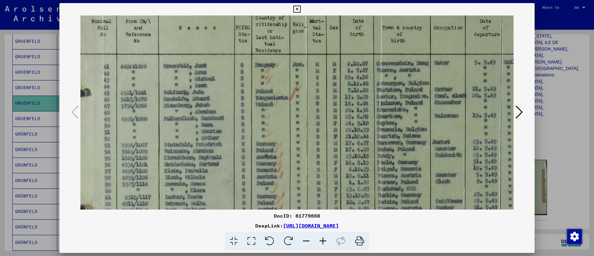
drag, startPoint x: 216, startPoint y: 133, endPoint x: 212, endPoint y: 201, distance: 67.3
click at [212, 201] on img at bounding box center [505, 147] width 884 height 442
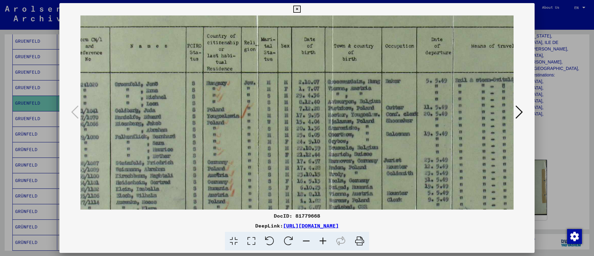
scroll to position [78, 0]
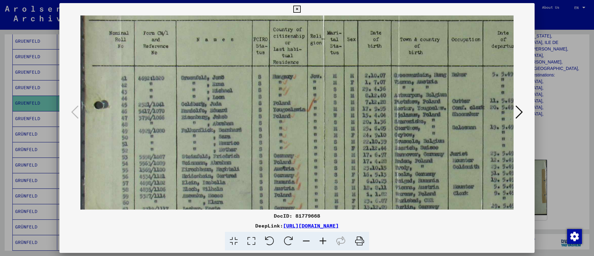
drag, startPoint x: 397, startPoint y: 89, endPoint x: 543, endPoint y: 100, distance: 146.6
click at [543, 100] on div "DocID: 81779668 DeepLink: [URL][DOMAIN_NAME]" at bounding box center [297, 128] width 594 height 256
click at [519, 110] on icon at bounding box center [519, 112] width 7 height 15
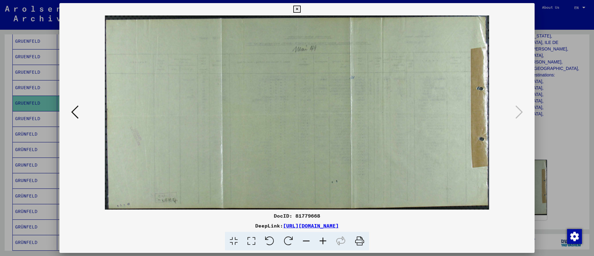
click at [297, 7] on icon at bounding box center [297, 9] width 7 height 7
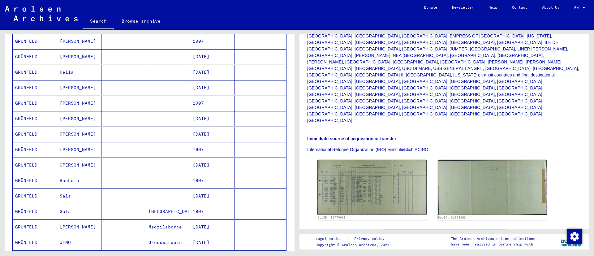
scroll to position [279, 0]
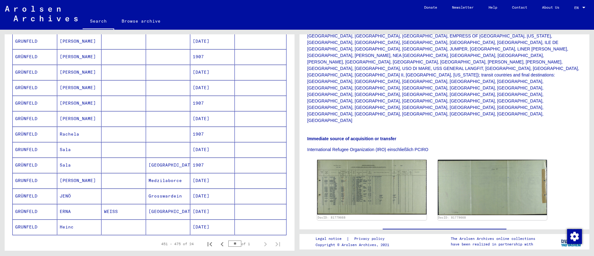
click at [64, 197] on mat-cell "JENÖ" at bounding box center [79, 196] width 45 height 15
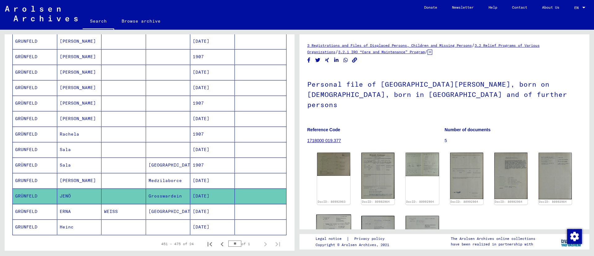
click at [338, 223] on img at bounding box center [333, 226] width 35 height 24
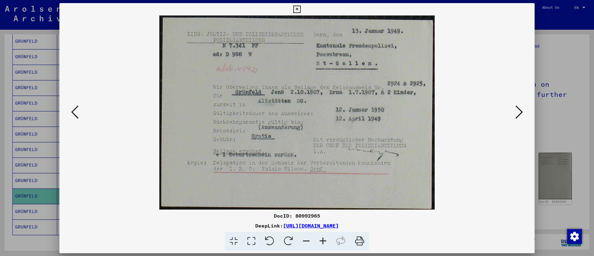
click at [338, 223] on link "[URL][DOMAIN_NAME]" at bounding box center [311, 226] width 56 height 6
